Goal: Information Seeking & Learning: Check status

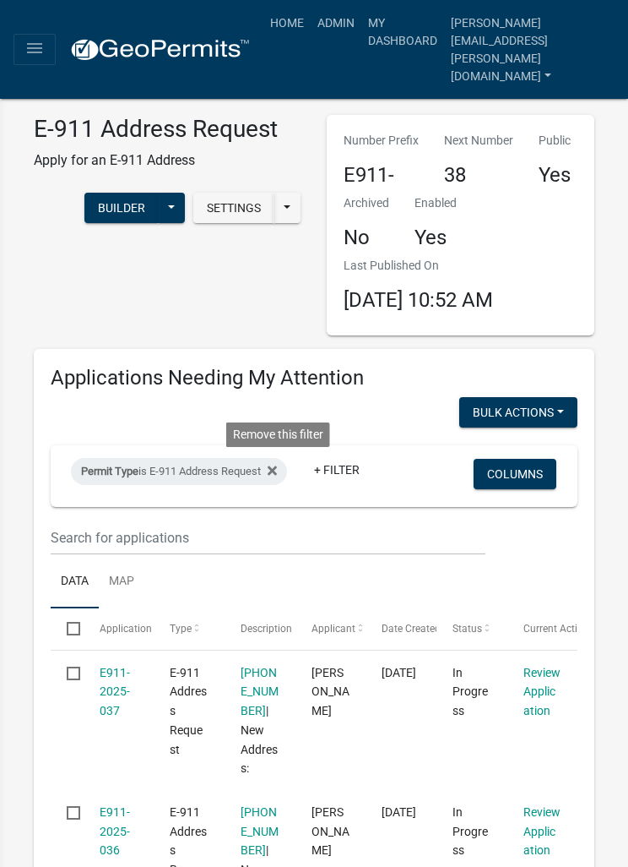
click at [277, 480] on fa-icon at bounding box center [269, 471] width 16 height 27
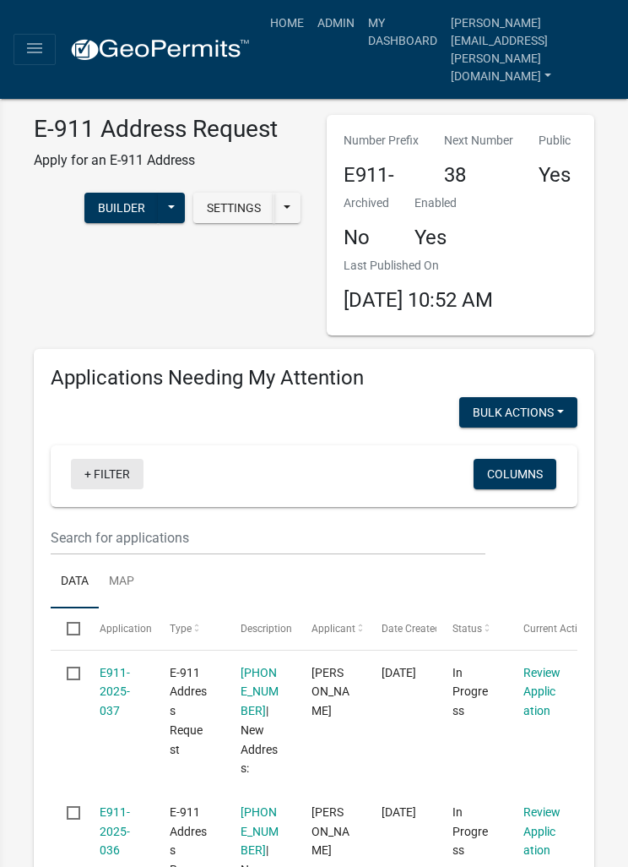
click at [128, 462] on link "+ Filter" at bounding box center [107, 474] width 73 height 30
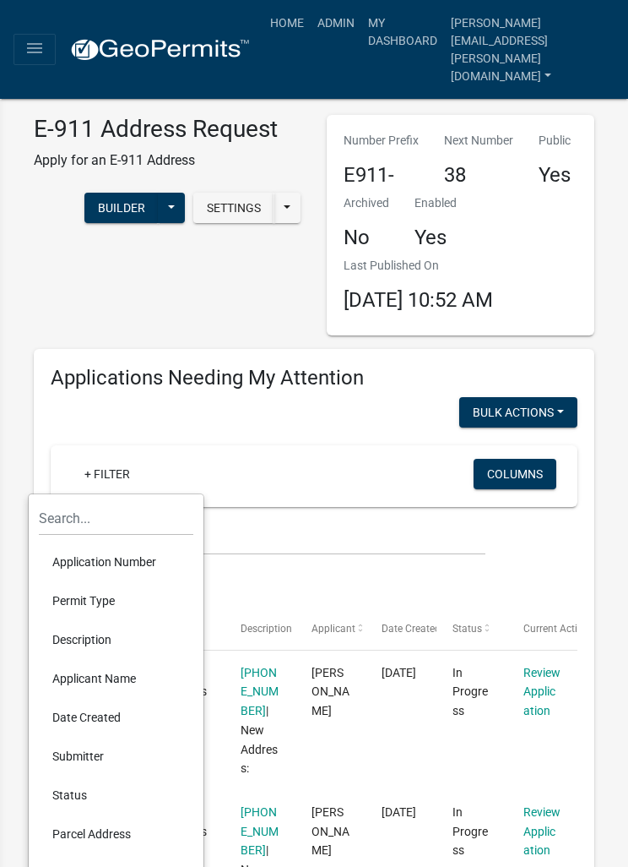
click at [125, 604] on li "Permit Type" at bounding box center [116, 600] width 155 height 39
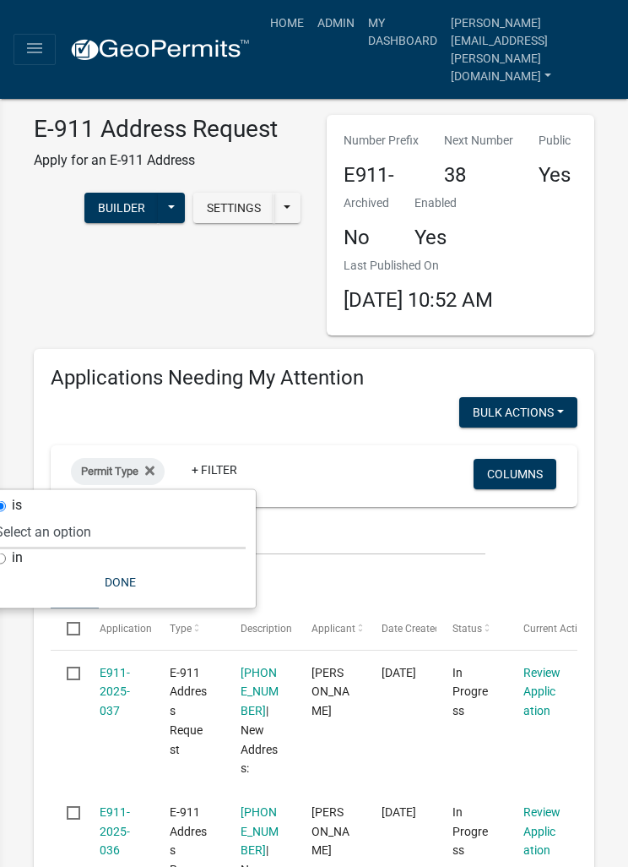
click at [155, 529] on select "Select an option DRAFT - Variance Application DRAFT - Wetland Application E-911…" at bounding box center [120, 531] width 251 height 35
select select "cc78e7fe-0cff-41cc-be87-87c5119575e5"
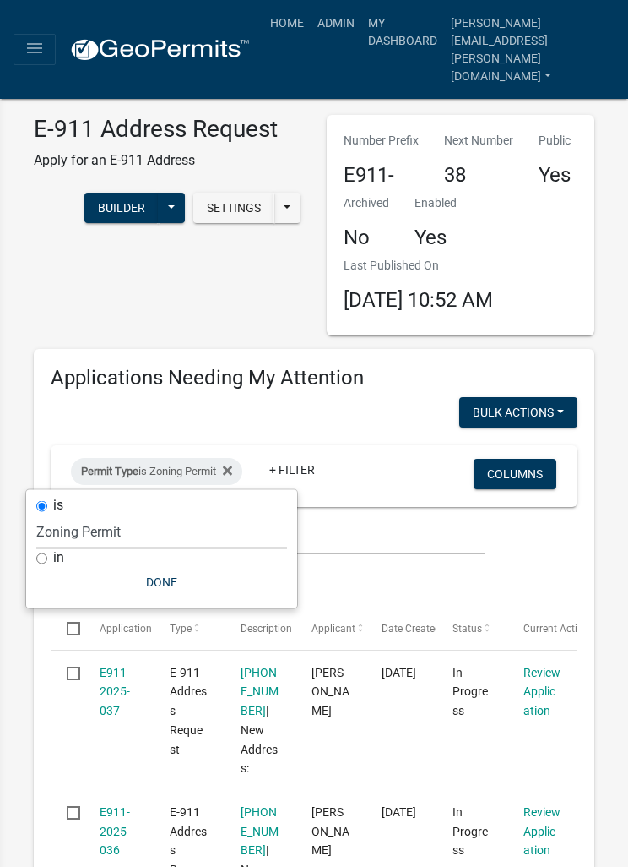
click at [203, 584] on button "Done" at bounding box center [161, 582] width 251 height 30
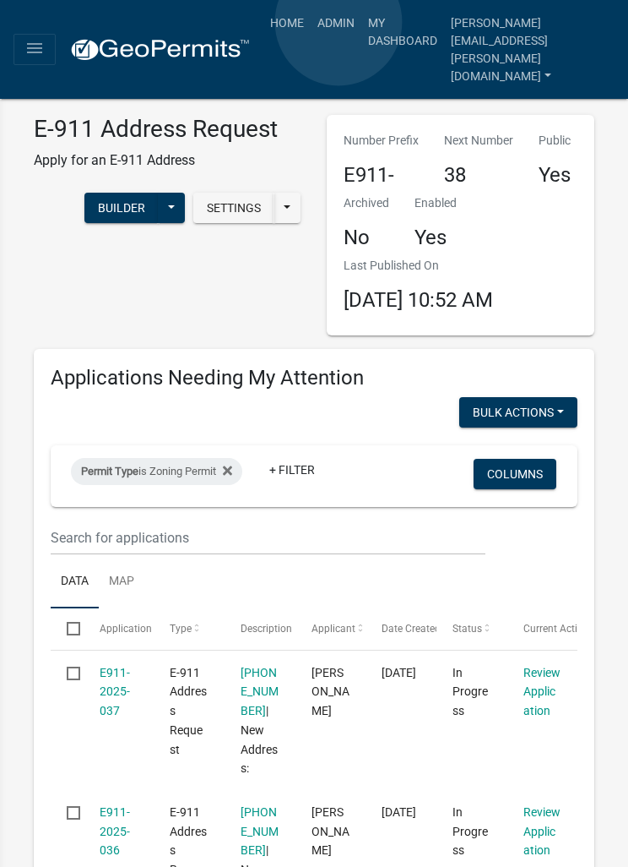
click at [339, 22] on link "Admin" at bounding box center [336, 23] width 51 height 32
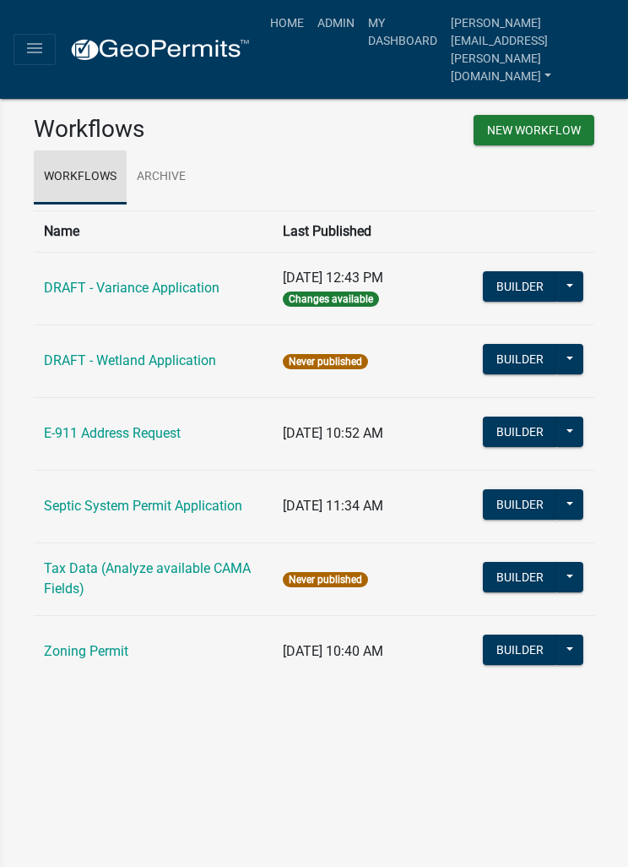
click at [104, 169] on link "Workflows" at bounding box center [80, 177] width 93 height 54
click at [39, 38] on icon "menu" at bounding box center [34, 48] width 20 height 20
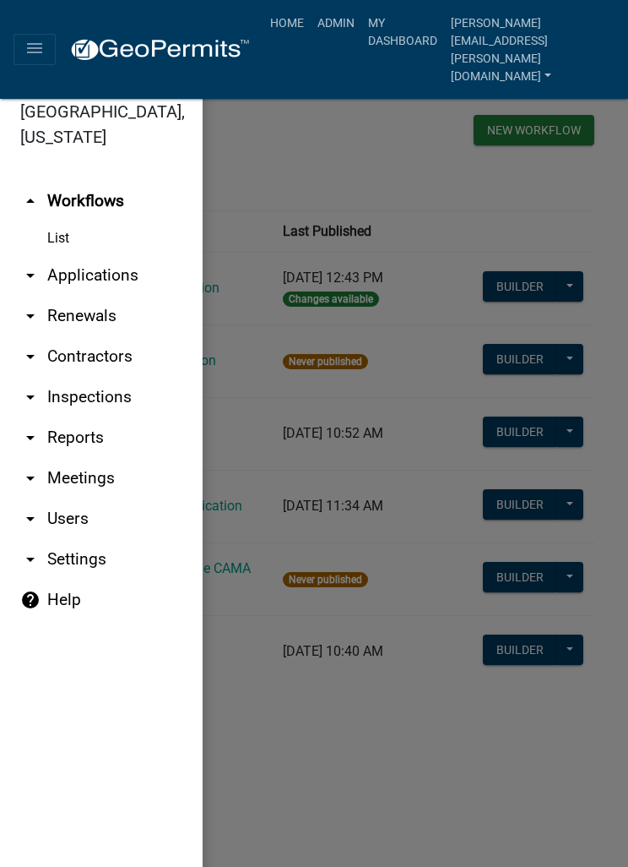
click at [74, 242] on link "List" at bounding box center [101, 238] width 203 height 34
click at [123, 270] on link "arrow_drop_down Applications" at bounding box center [101, 275] width 203 height 41
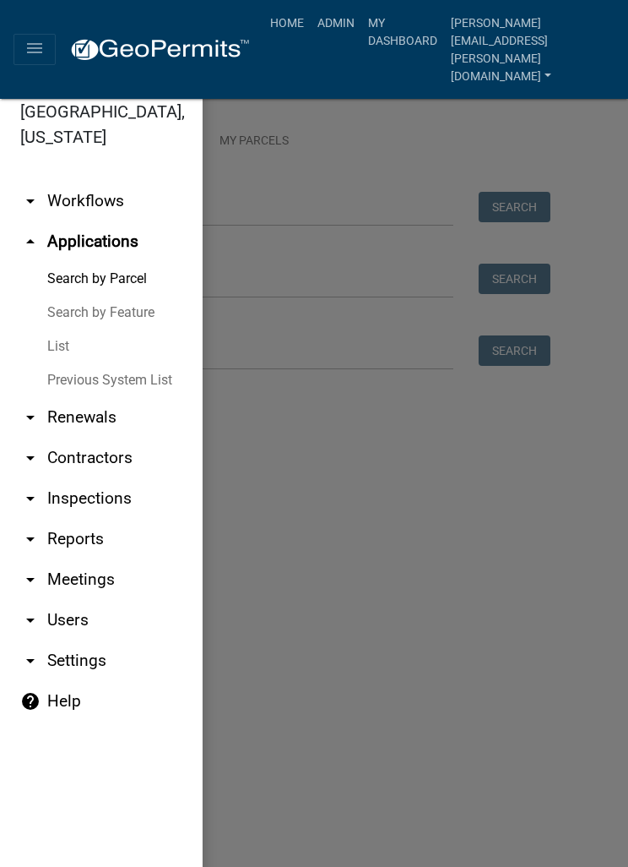
click at [66, 332] on link "List" at bounding box center [101, 346] width 203 height 34
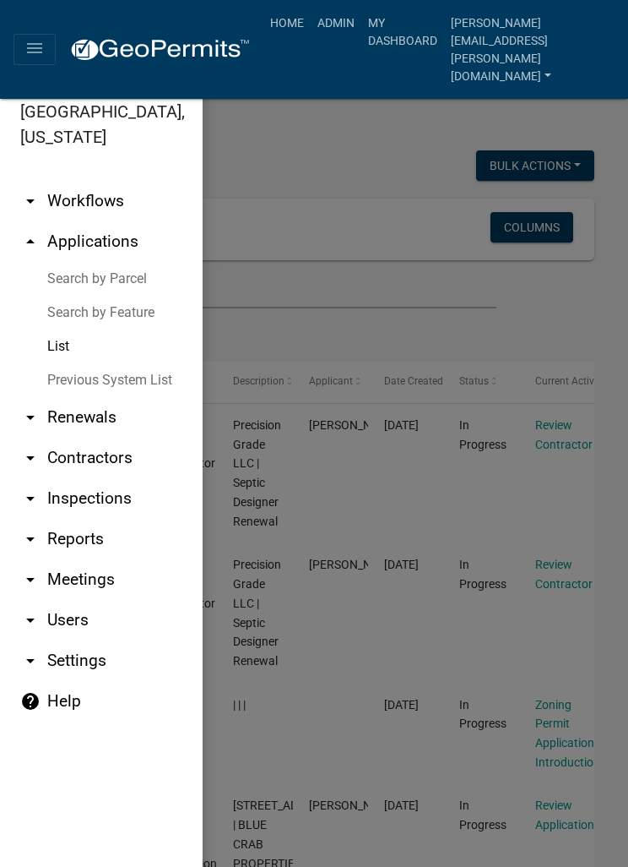
click at [349, 164] on div at bounding box center [314, 484] width 628 height 806
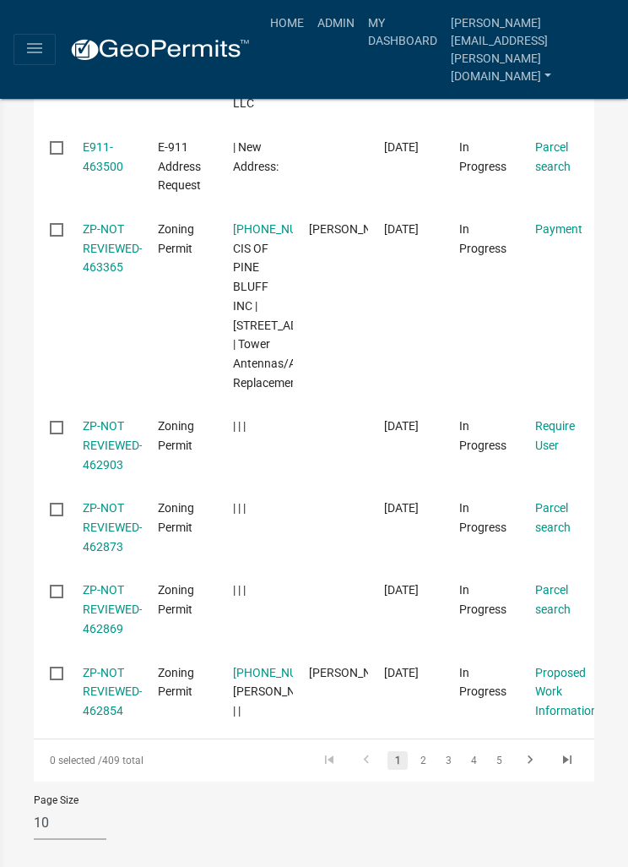
scroll to position [879, 0]
click at [430, 756] on link "2" at bounding box center [423, 760] width 20 height 19
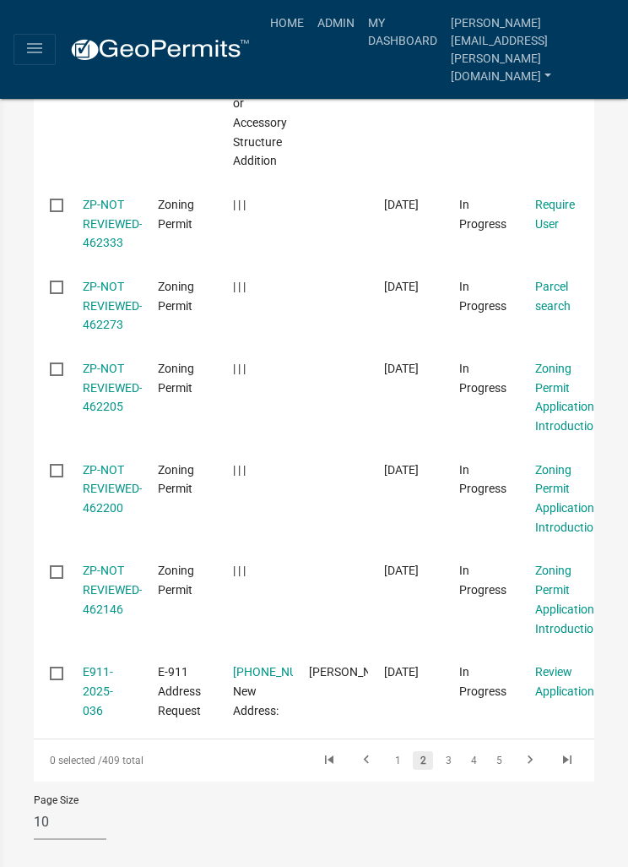
scroll to position [861, 0]
click at [458, 760] on link "3" at bounding box center [448, 760] width 20 height 19
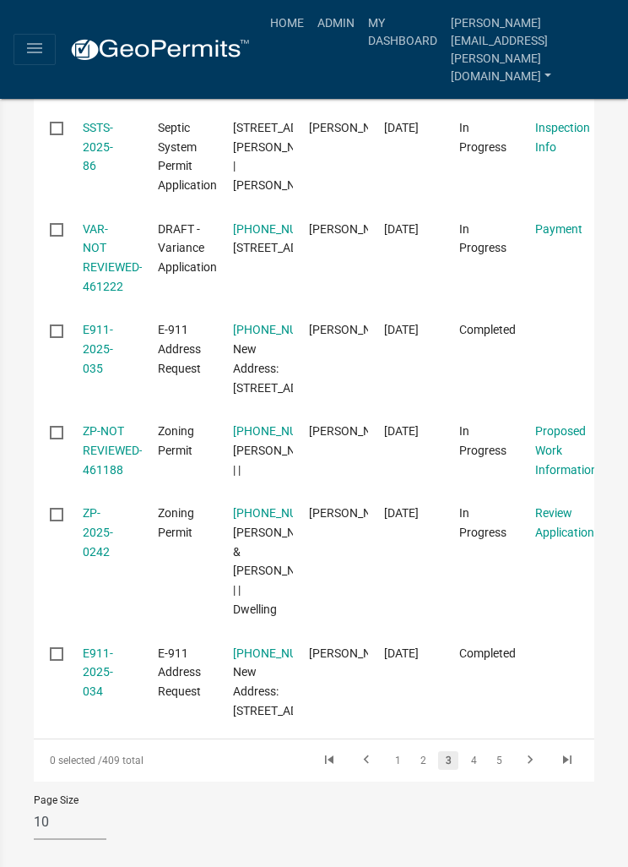
scroll to position [1084, 0]
click at [489, 762] on link "5" at bounding box center [499, 760] width 20 height 19
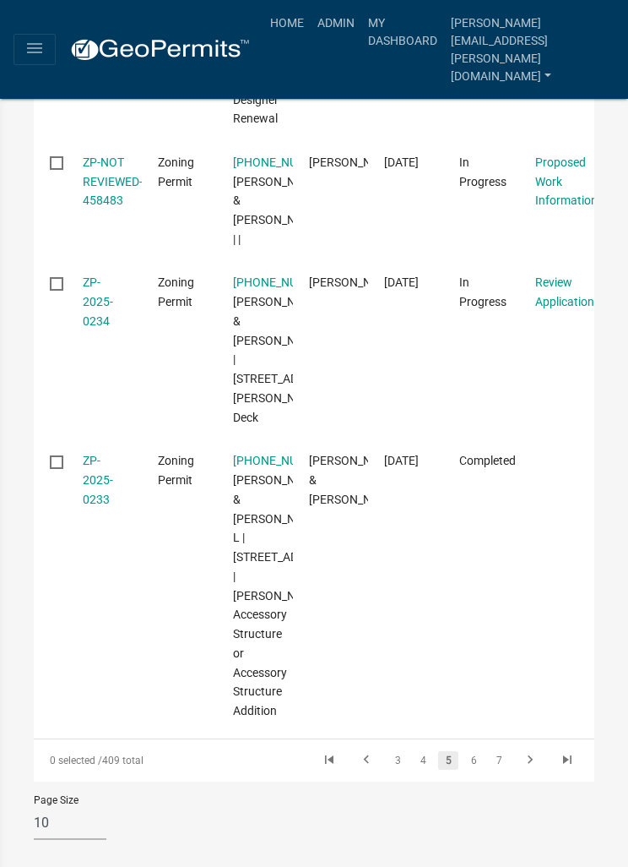
scroll to position [2050, 0]
